Goal: Transaction & Acquisition: Purchase product/service

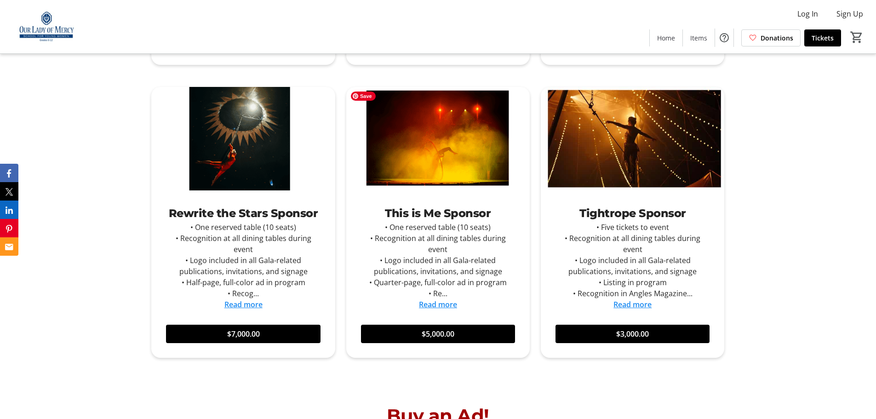
scroll to position [854, 0]
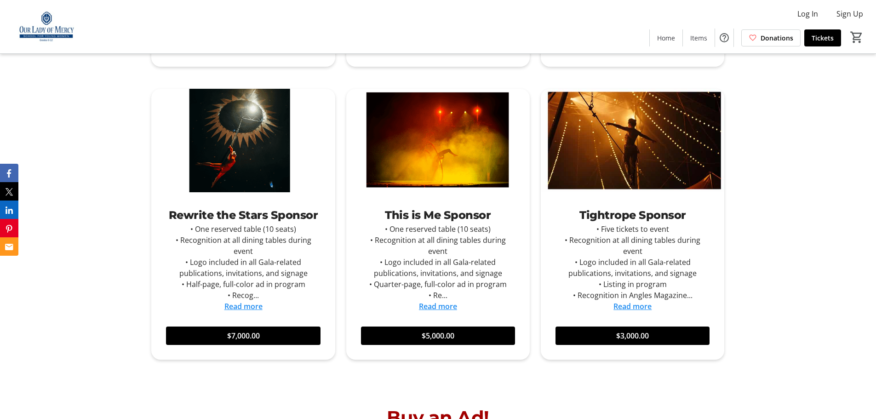
click at [644, 308] on link "Read more" at bounding box center [632, 306] width 38 height 10
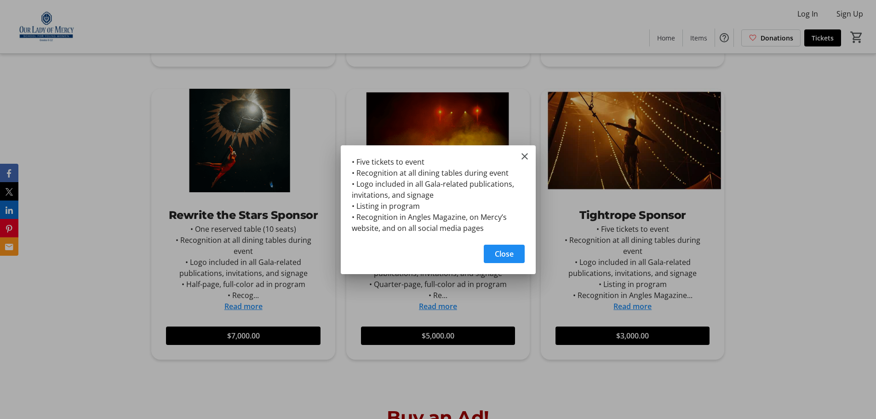
scroll to position [0, 0]
click at [512, 270] on div "Close" at bounding box center [438, 256] width 195 height 35
click at [503, 259] on span "Close" at bounding box center [504, 253] width 19 height 11
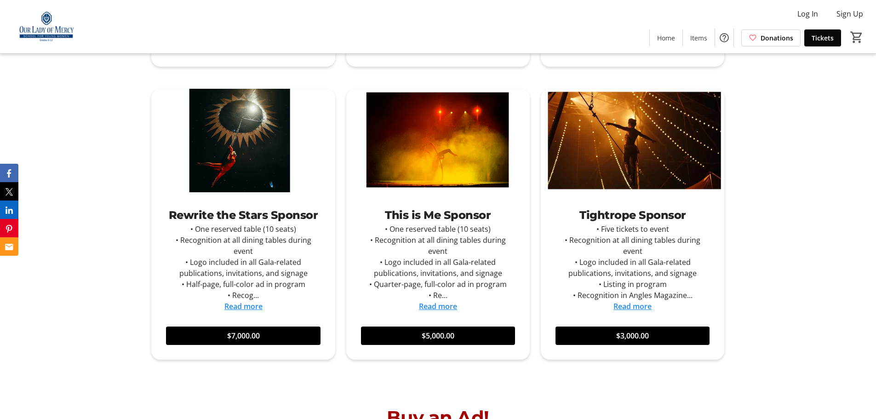
click at [813, 40] on span "Tickets" at bounding box center [822, 38] width 22 height 10
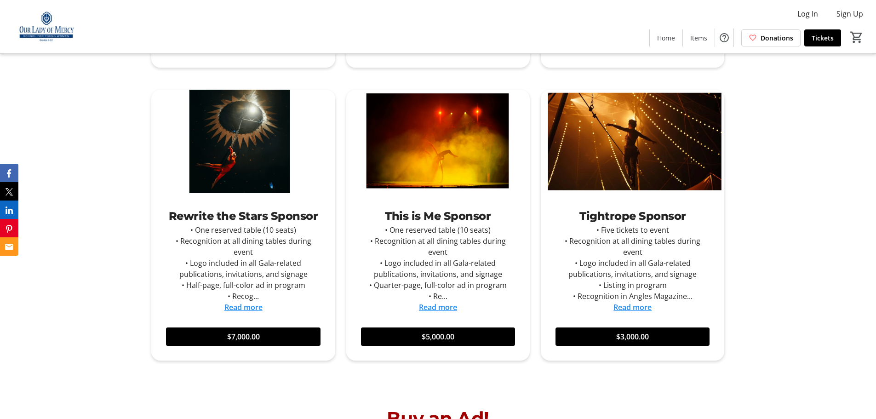
scroll to position [854, 0]
